Goal: Information Seeking & Learning: Learn about a topic

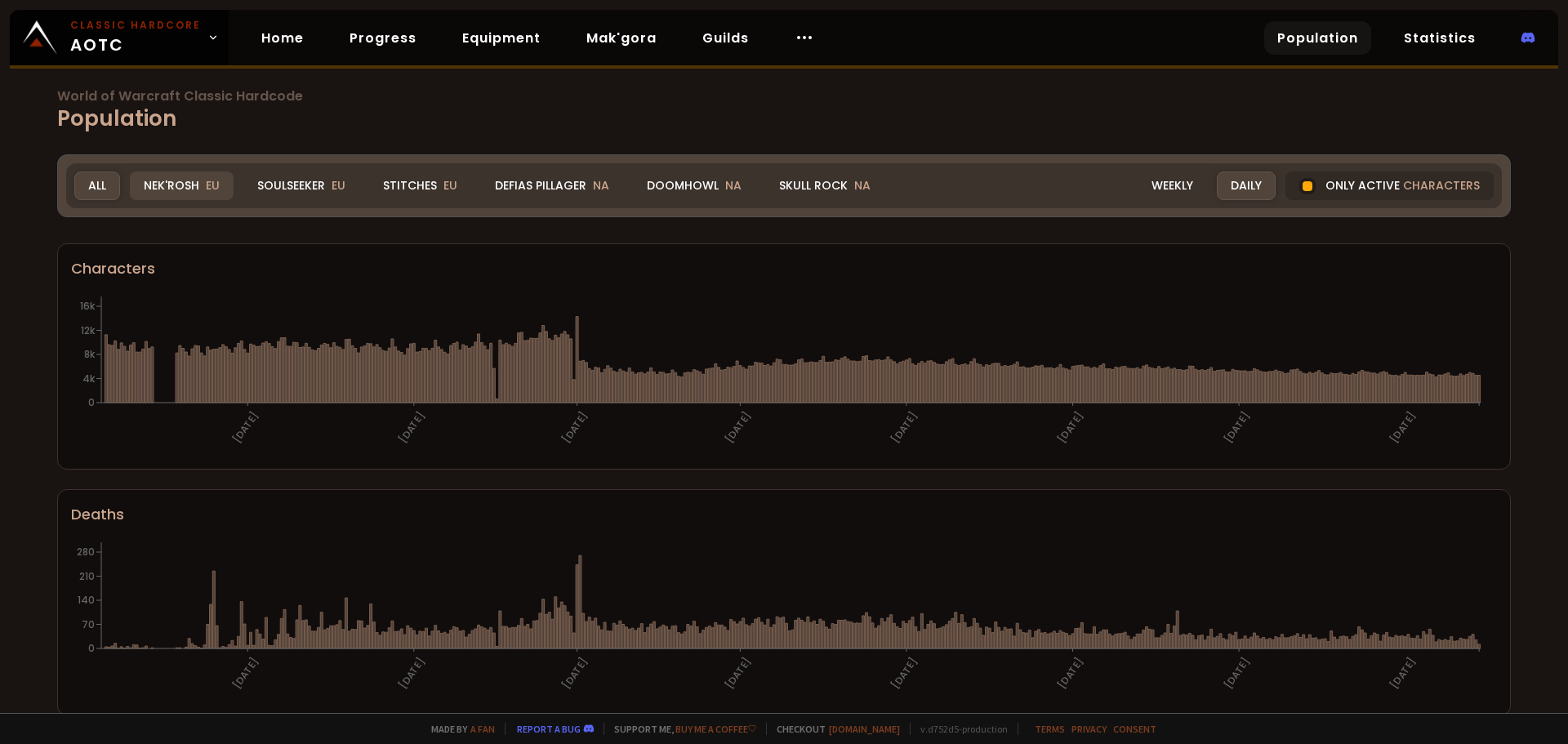
click at [163, 185] on div "Nek'Rosh EU" at bounding box center [181, 186] width 104 height 29
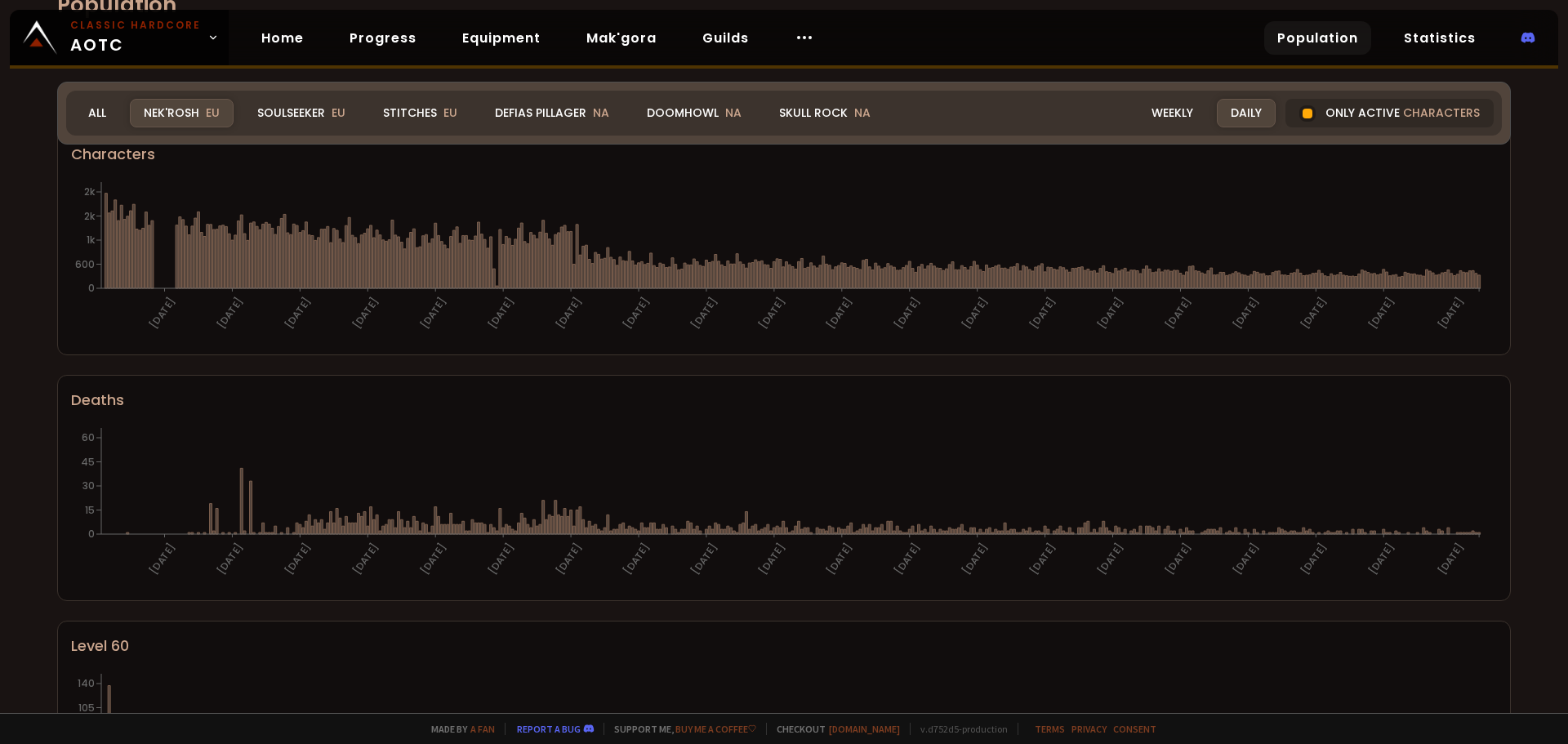
scroll to position [106, 0]
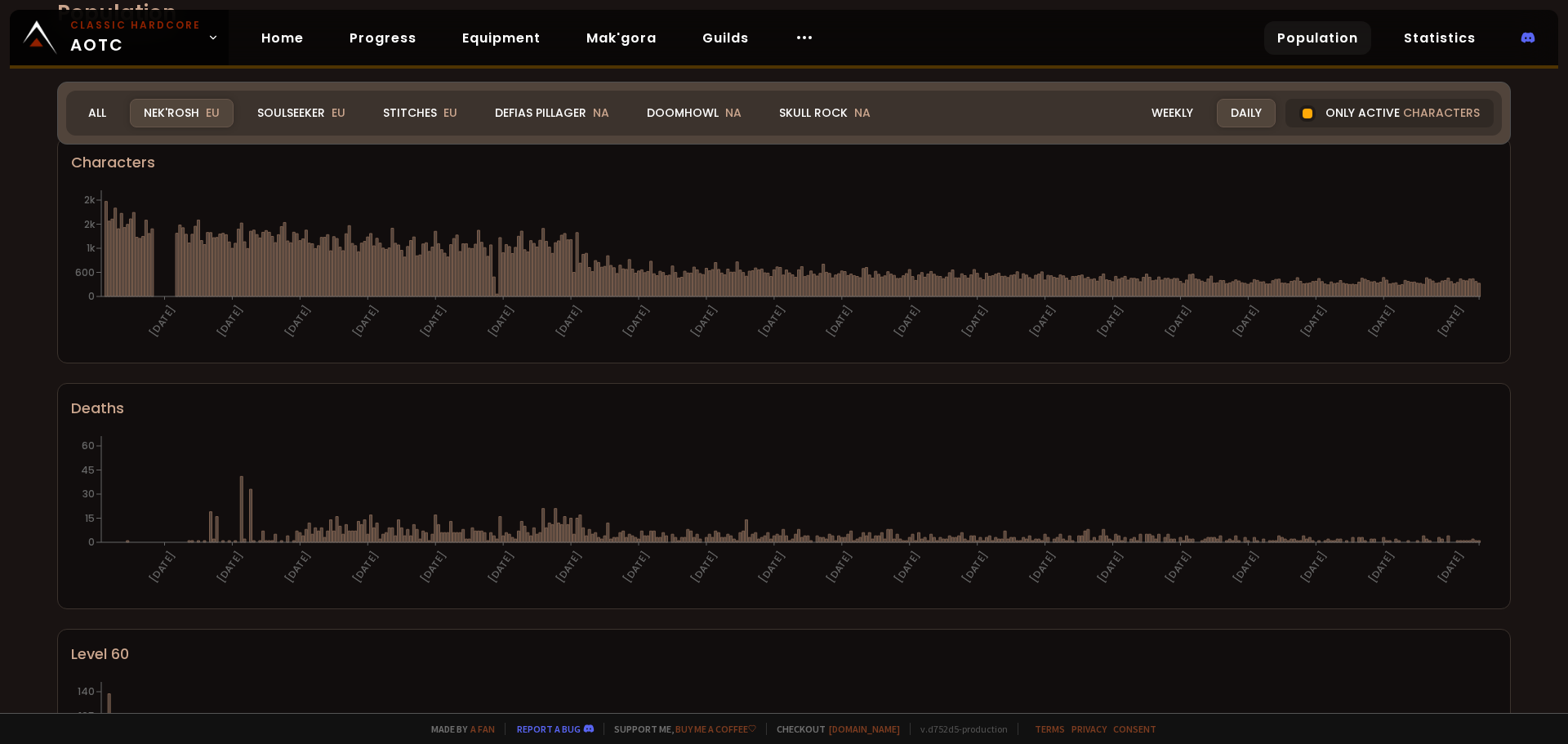
click at [102, 113] on div "All" at bounding box center [97, 113] width 46 height 29
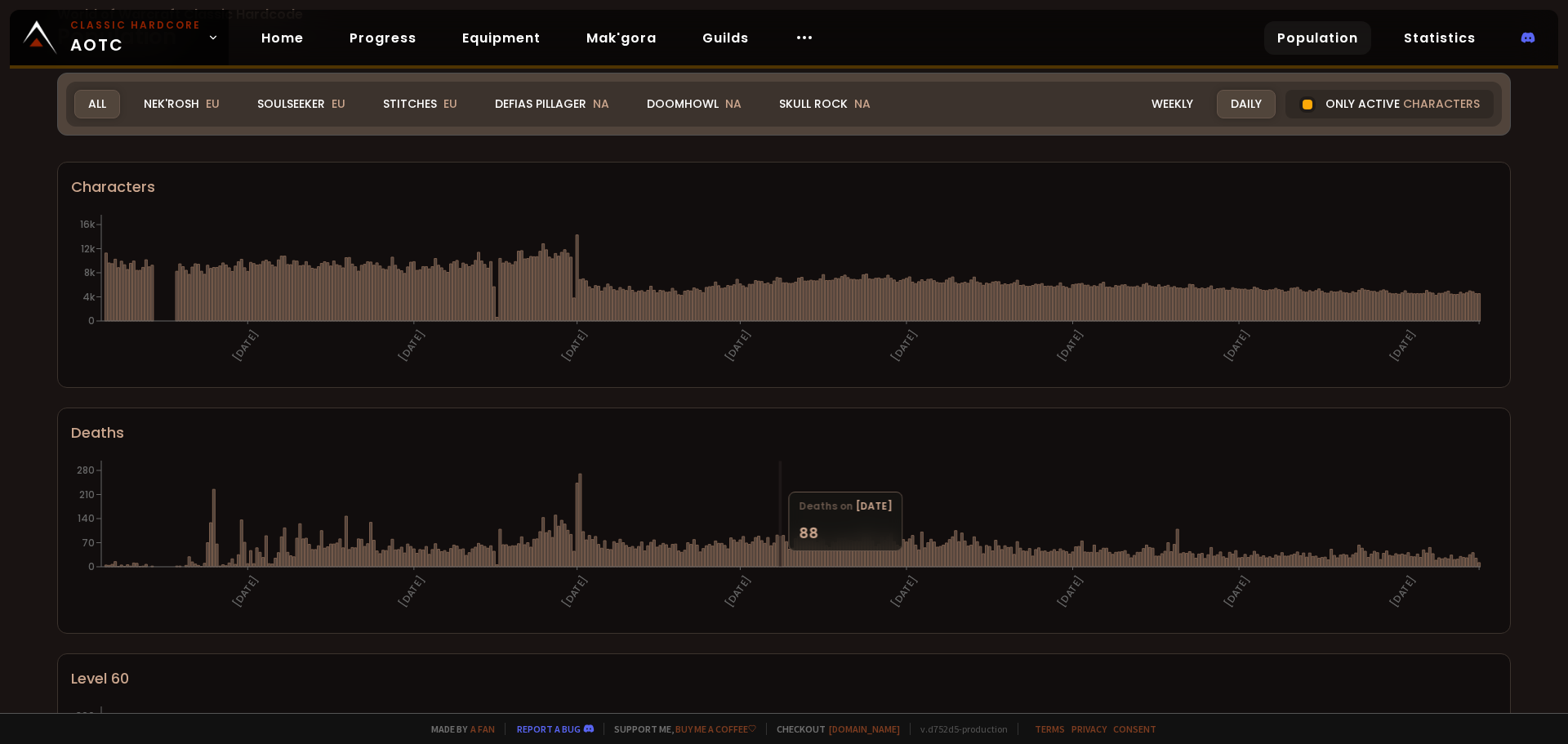
scroll to position [0, 0]
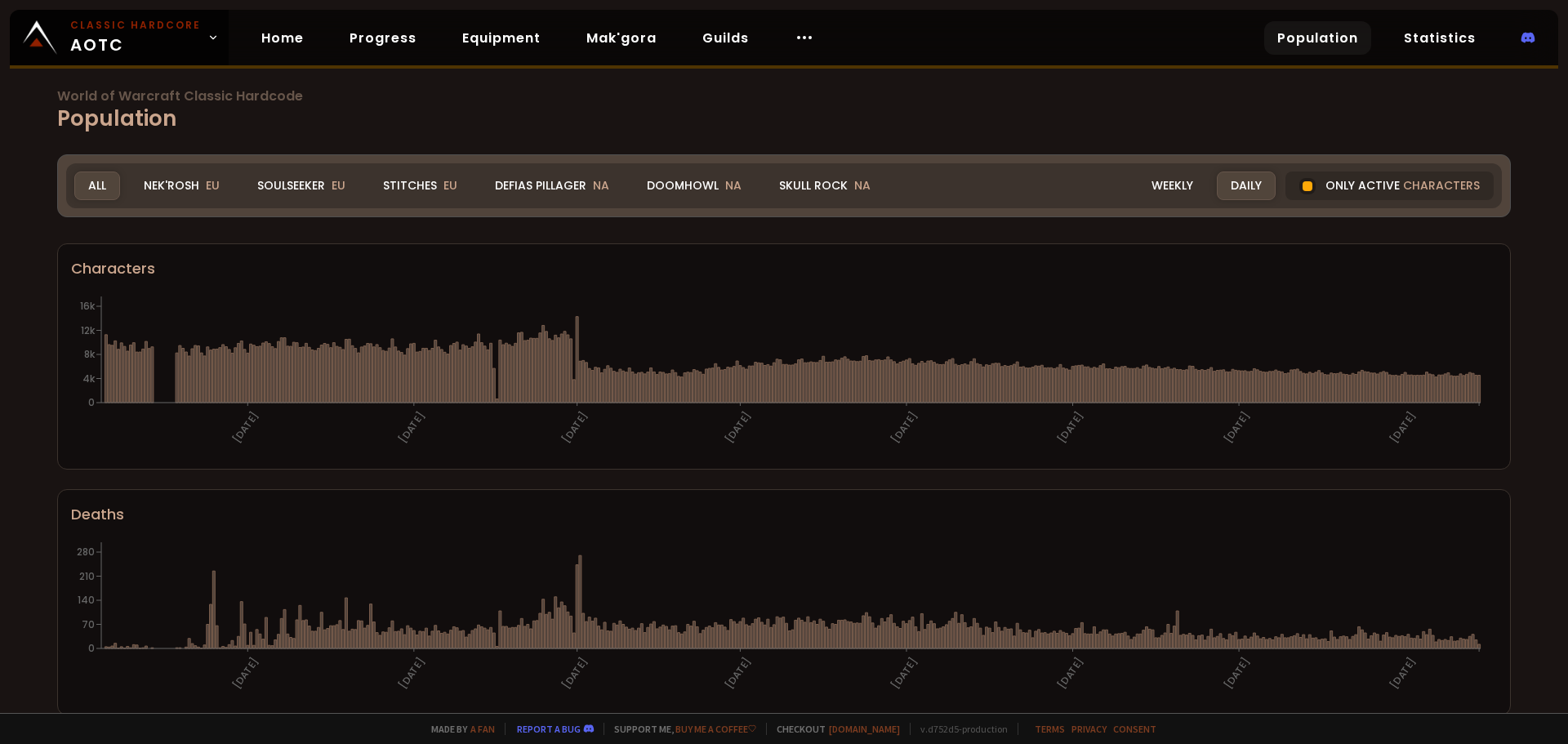
drag, startPoint x: 1308, startPoint y: 180, endPoint x: 662, endPoint y: 320, distance: 661.0
click at [1308, 180] on div "Only active characters" at bounding box center [1389, 186] width 209 height 29
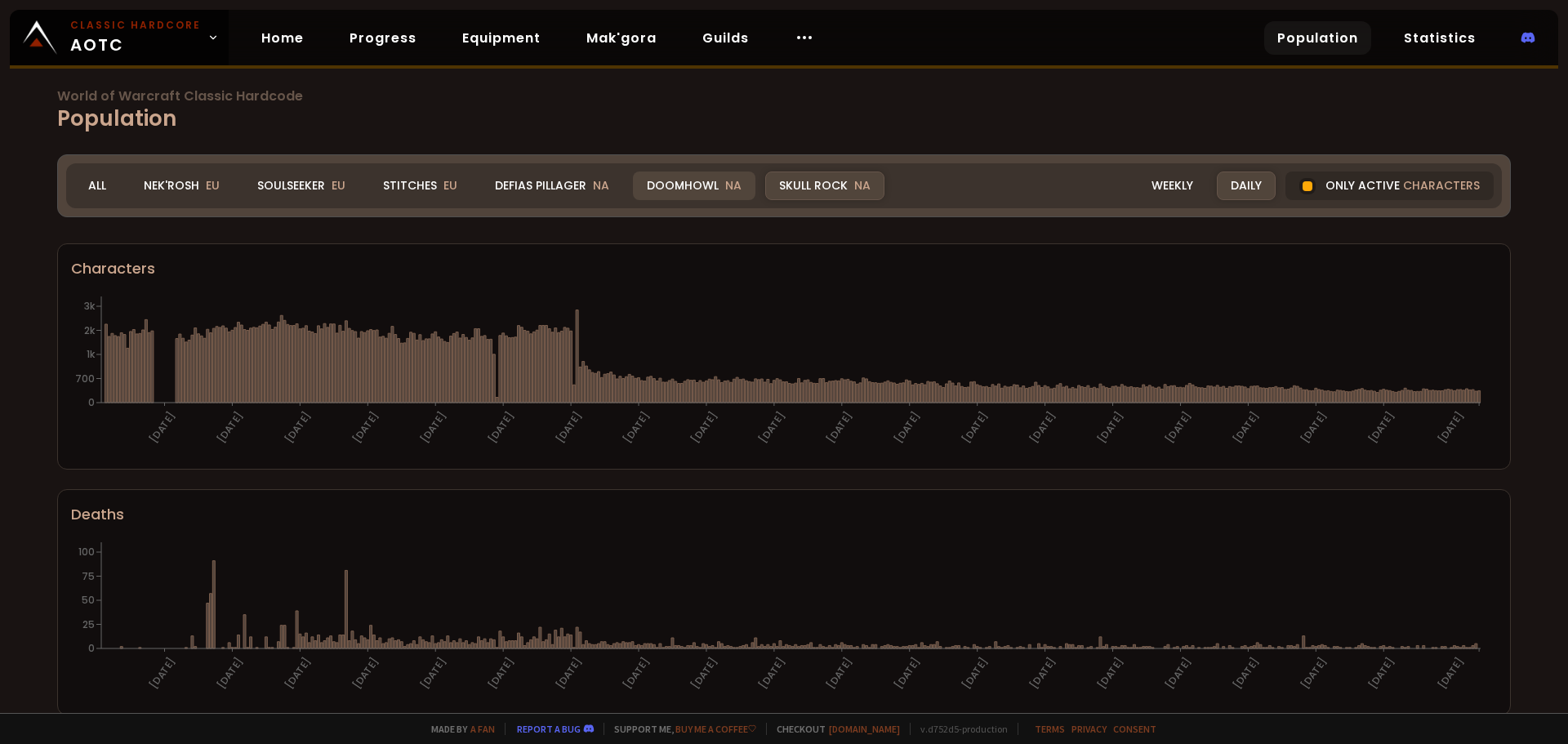
click at [688, 180] on div "Doomhowl NA" at bounding box center [694, 186] width 123 height 29
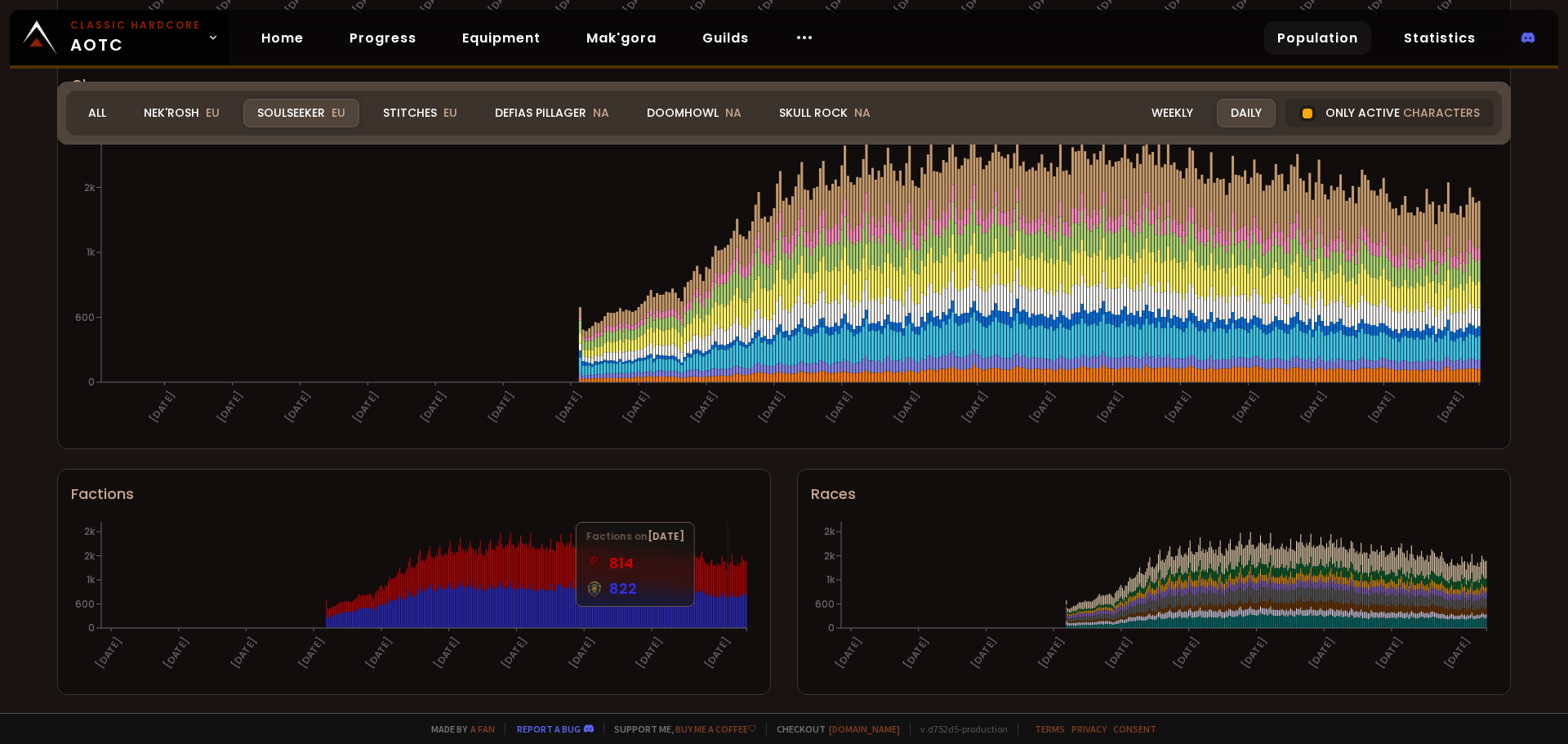
scroll to position [922, 0]
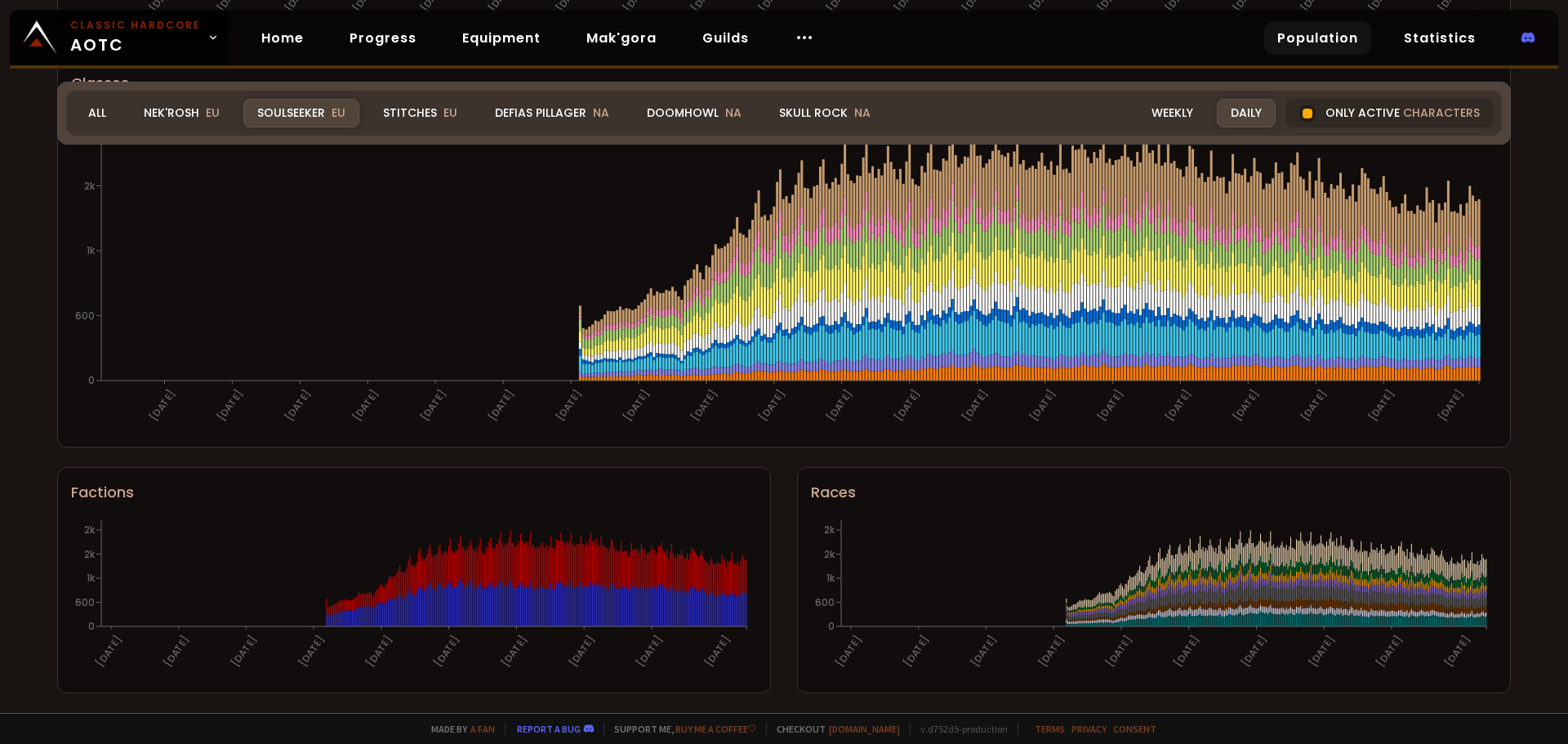
drag, startPoint x: 418, startPoint y: 117, endPoint x: 465, endPoint y: 404, distance: 290.8
click at [418, 117] on div "Stitches EU" at bounding box center [420, 113] width 102 height 29
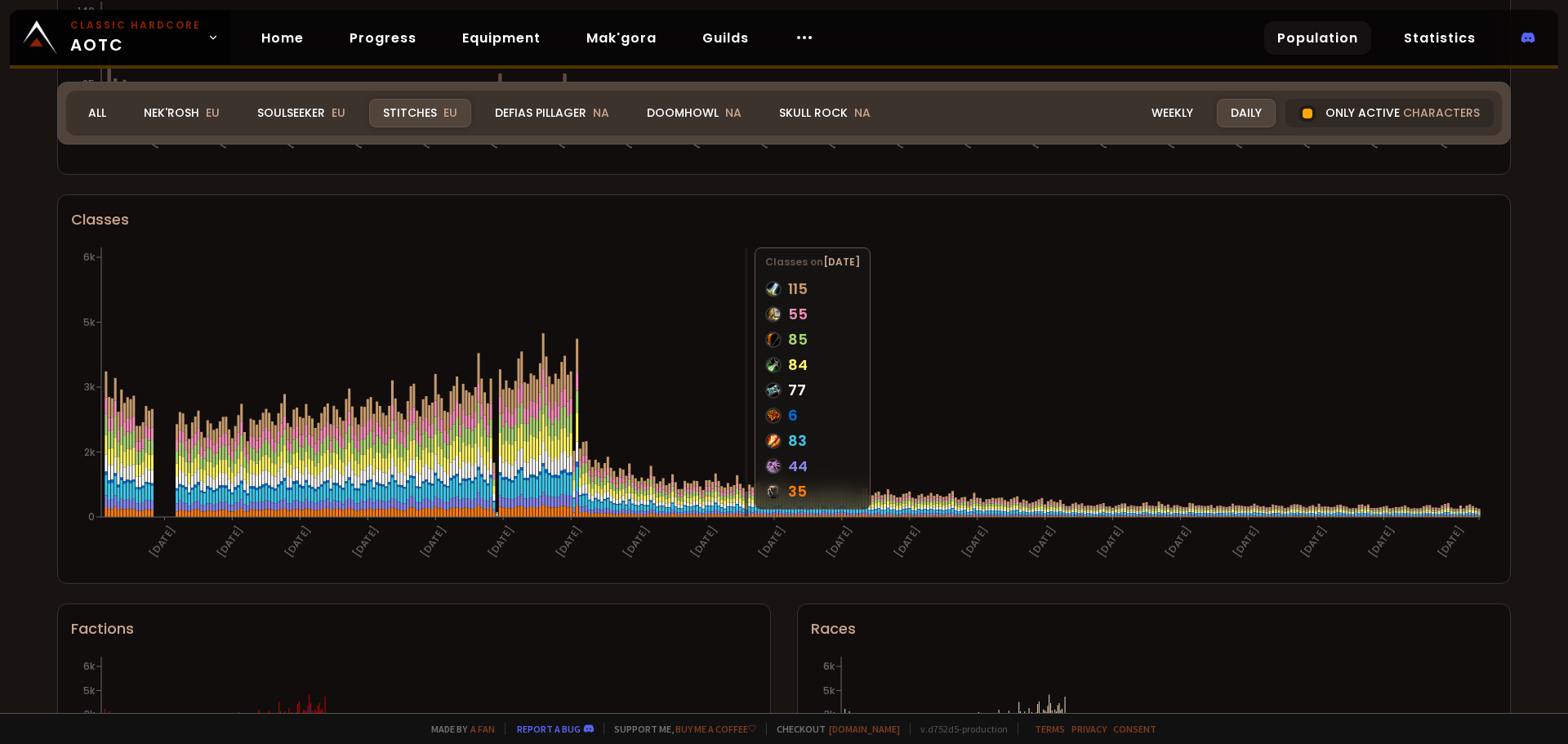
scroll to position [758, 0]
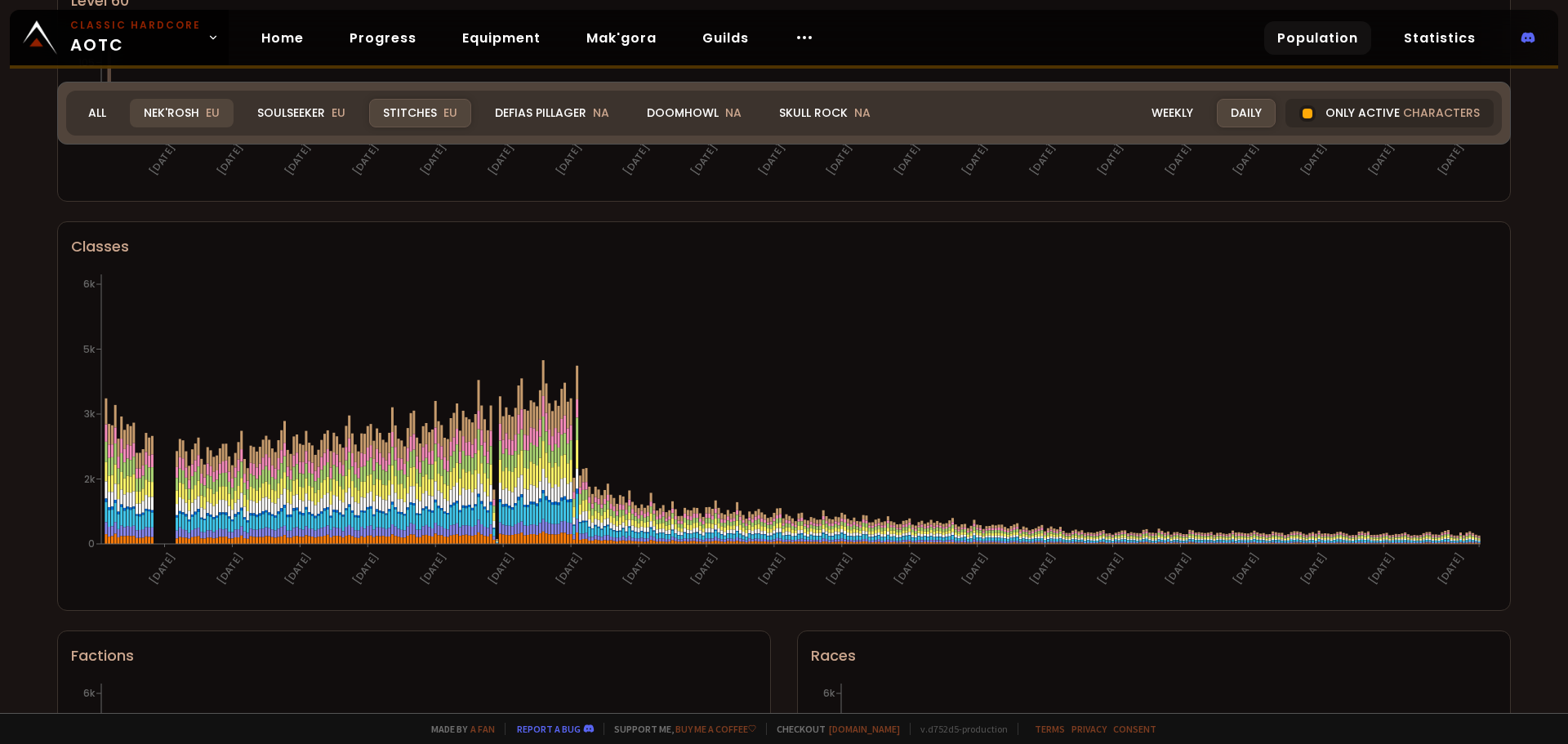
click at [206, 117] on span "EU" at bounding box center [212, 112] width 14 height 16
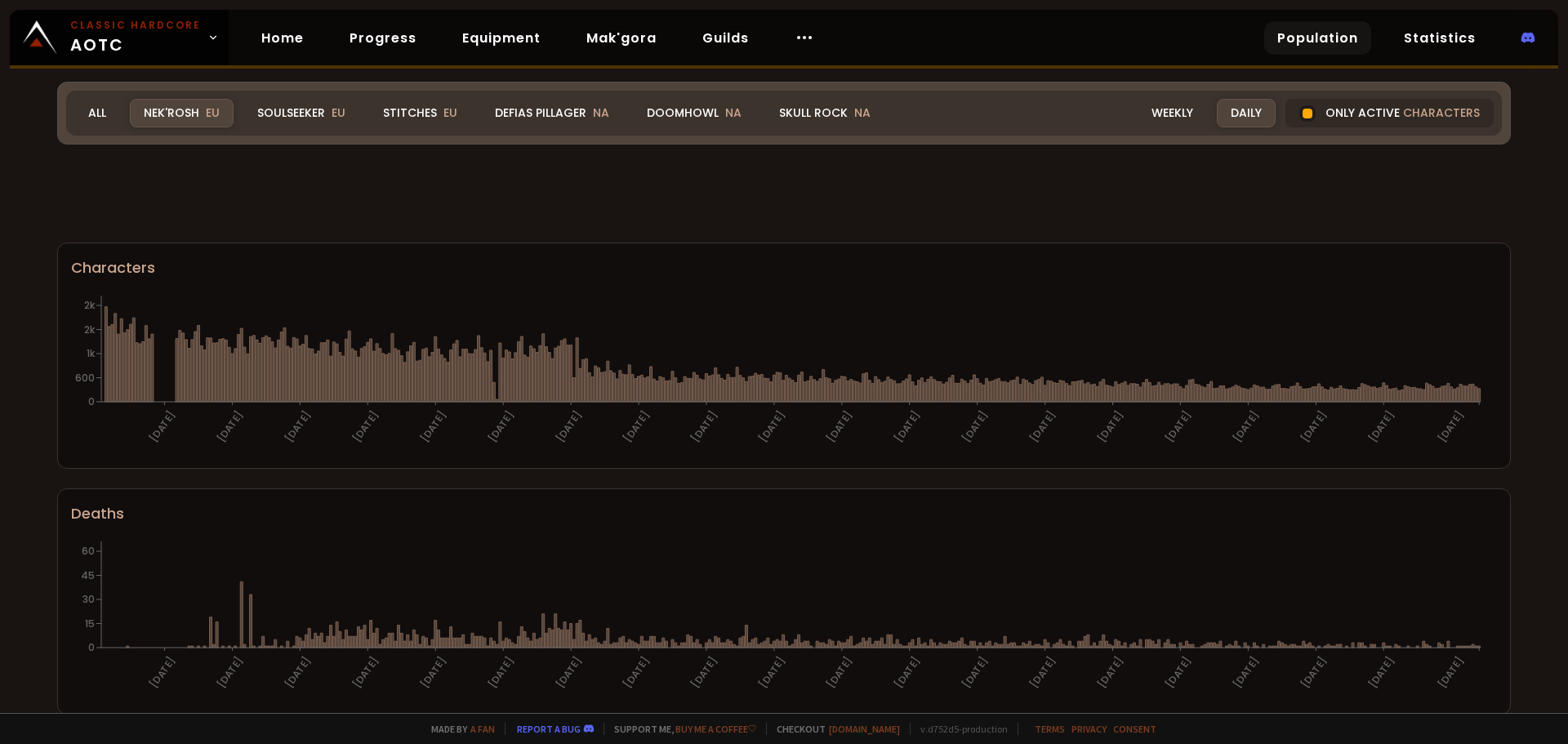
scroll to position [758, 0]
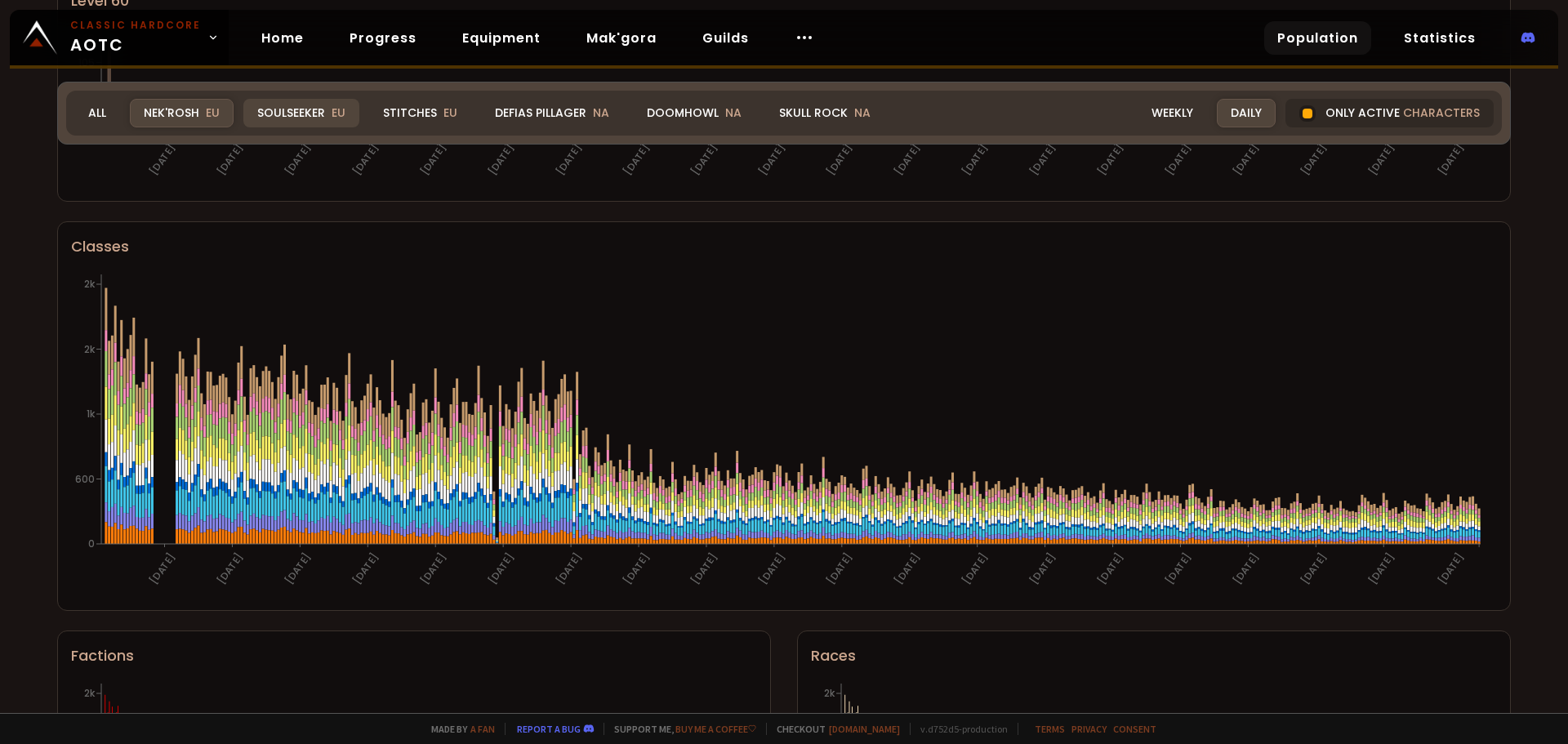
click at [315, 109] on div "Soulseeker EU" at bounding box center [301, 113] width 116 height 29
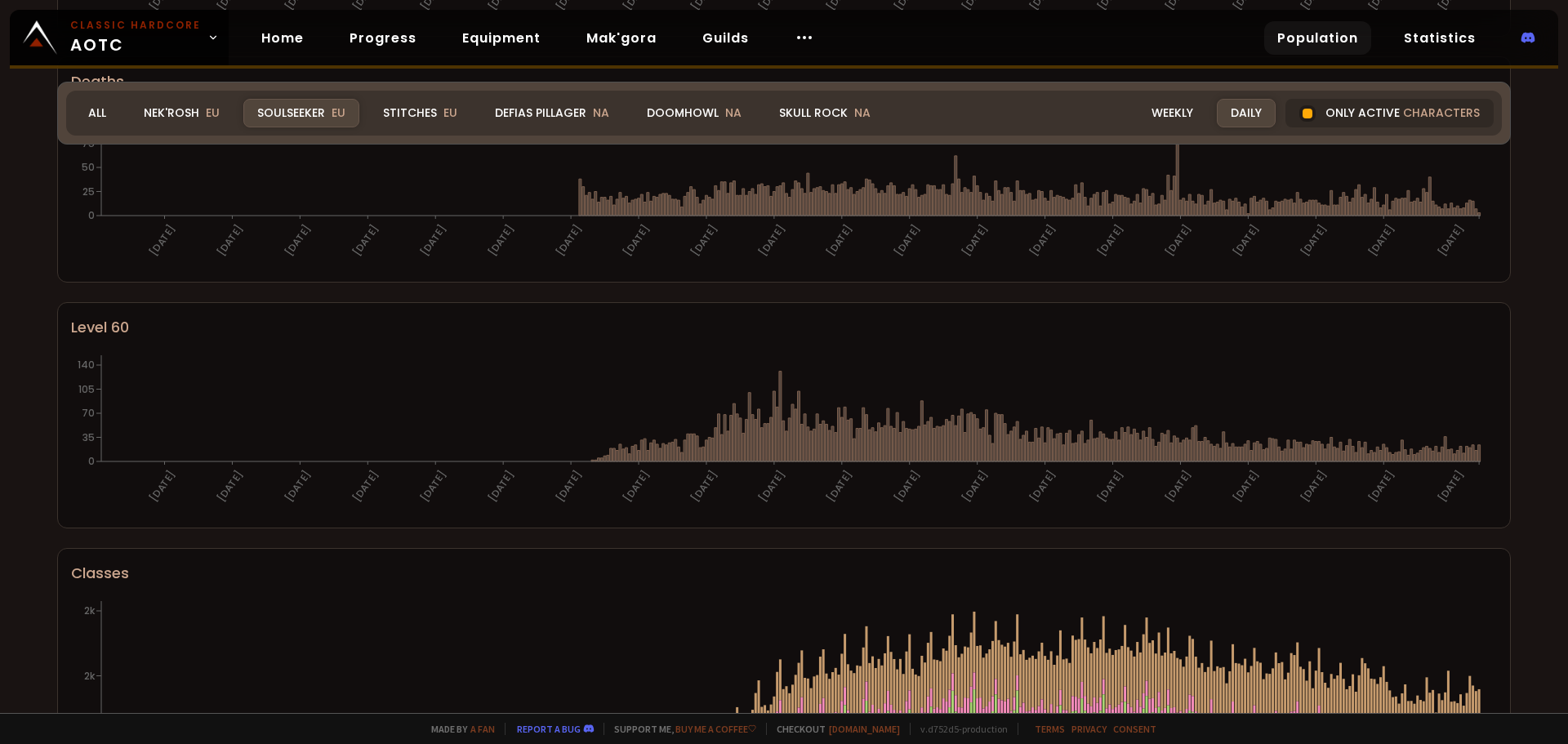
scroll to position [339, 0]
